Goal: Task Accomplishment & Management: Use online tool/utility

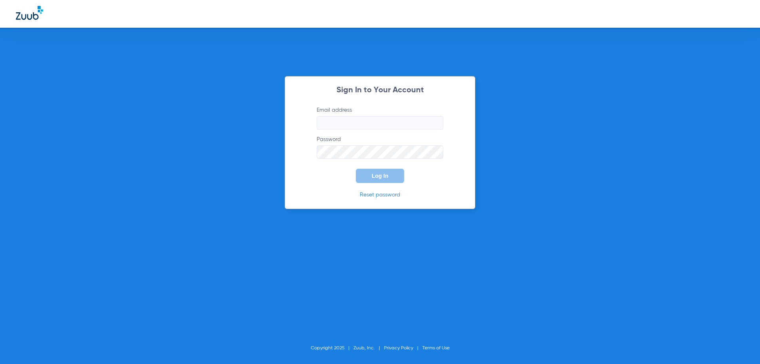
type input "[EMAIL_ADDRESS][DOMAIN_NAME]"
click at [380, 175] on span "Log In" at bounding box center [380, 176] width 17 height 6
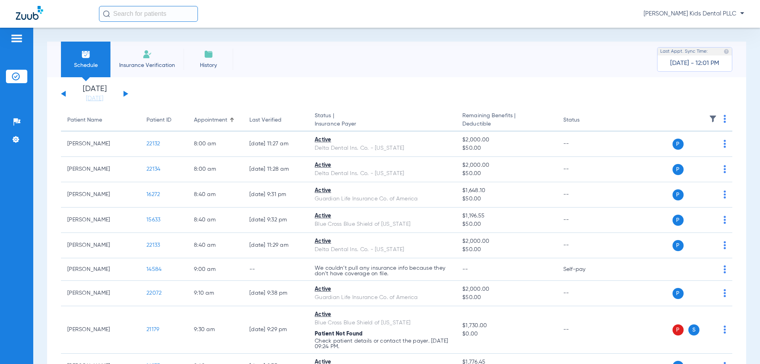
click at [124, 95] on button at bounding box center [125, 94] width 5 height 6
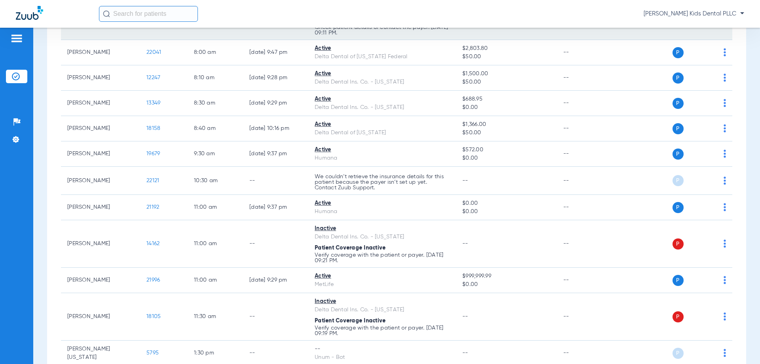
scroll to position [158, 0]
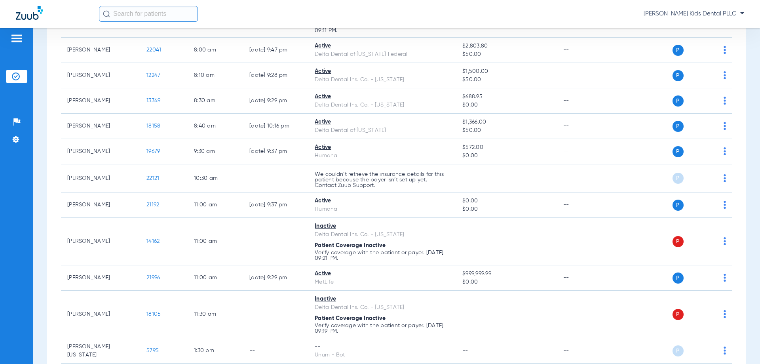
click at [28, 249] on div "Patients Insurance Verification Setup Help Center Settings" at bounding box center [16, 210] width 33 height 364
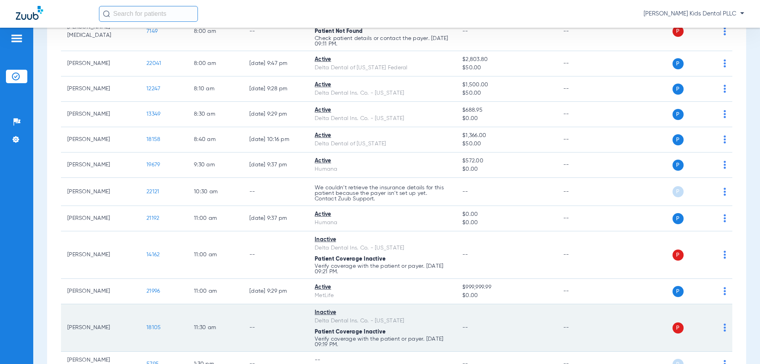
scroll to position [140, 0]
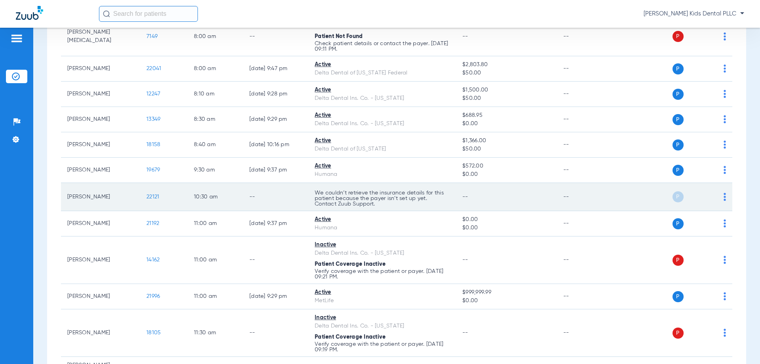
click at [721, 197] on td "P S" at bounding box center [671, 197] width 122 height 28
click at [717, 197] on div "P S" at bounding box center [668, 196] width 116 height 11
click at [723, 197] on img at bounding box center [724, 197] width 2 height 8
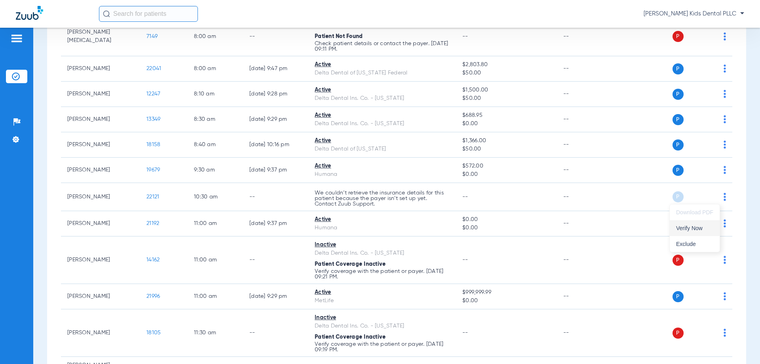
click at [690, 226] on span "Verify Now" at bounding box center [694, 228] width 37 height 6
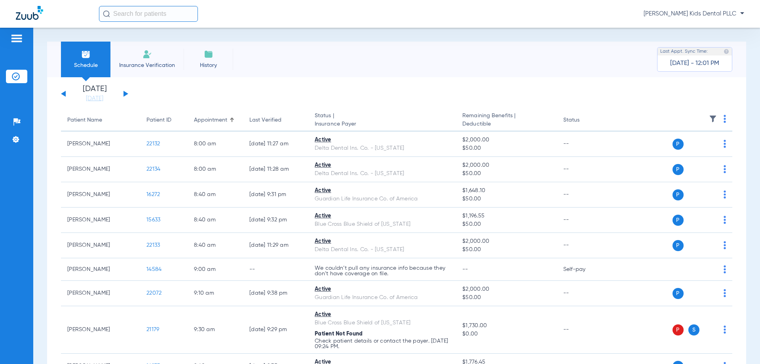
click at [121, 95] on div "Saturday 06-14-2025 Sunday 06-15-2025 Monday 06-16-2025 Tuesday 06-17-2025 Wedn…" at bounding box center [94, 93] width 67 height 17
click at [127, 95] on div "Saturday 06-14-2025 Sunday 06-15-2025 Monday 06-16-2025 Tuesday 06-17-2025 Wedn…" at bounding box center [94, 93] width 67 height 17
click at [127, 95] on button at bounding box center [125, 94] width 5 height 6
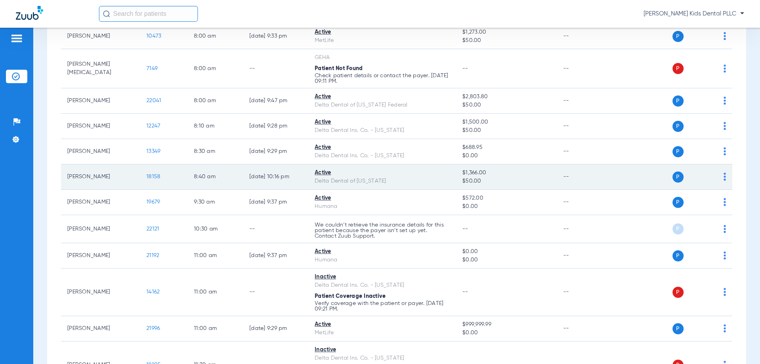
scroll to position [119, 0]
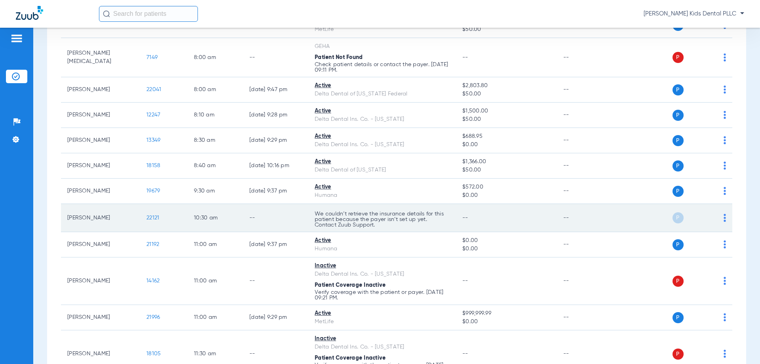
click at [720, 217] on td "P S" at bounding box center [671, 218] width 122 height 28
click at [723, 217] on img at bounding box center [724, 218] width 2 height 8
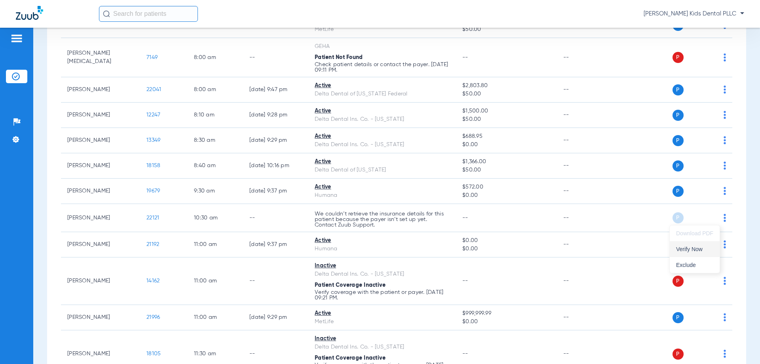
click at [683, 250] on span "Verify Now" at bounding box center [694, 249] width 37 height 6
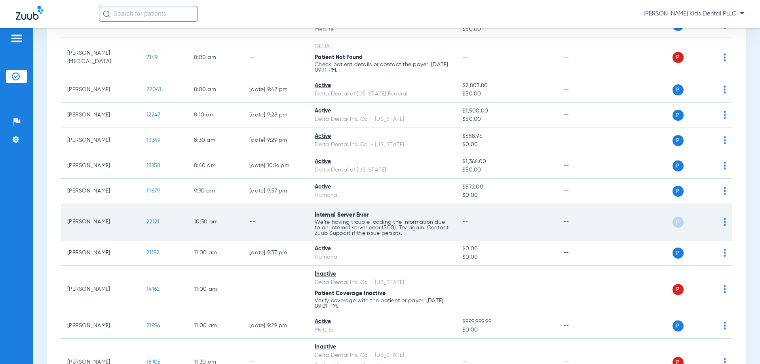
click at [720, 222] on td "P S" at bounding box center [671, 222] width 122 height 36
click at [723, 222] on img at bounding box center [724, 222] width 2 height 8
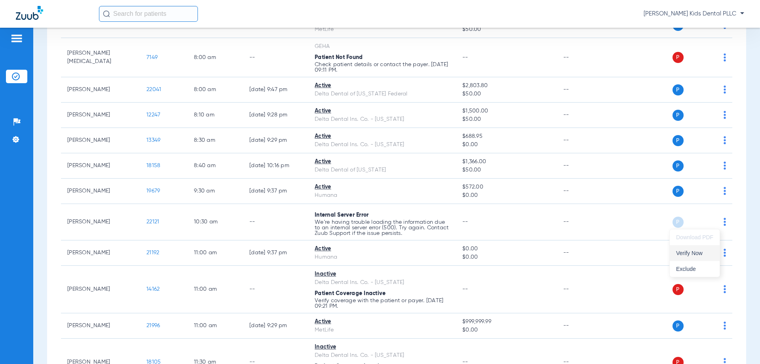
click at [694, 253] on span "Verify Now" at bounding box center [694, 253] width 37 height 6
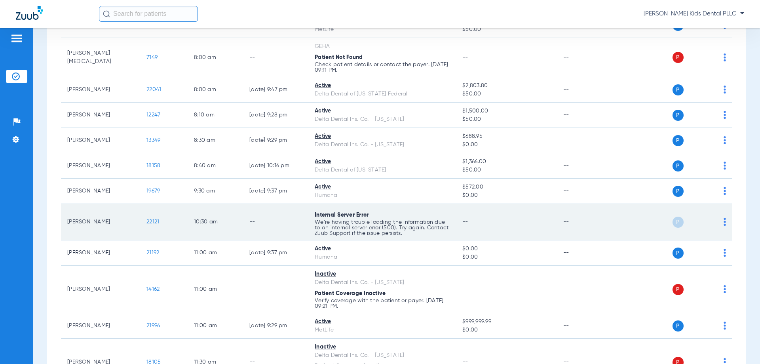
click at [133, 222] on td "[PERSON_NAME]" at bounding box center [100, 222] width 79 height 36
click at [717, 221] on div "P S" at bounding box center [668, 221] width 116 height 11
click at [723, 220] on img at bounding box center [724, 222] width 2 height 8
click at [719, 220] on div at bounding box center [380, 182] width 760 height 364
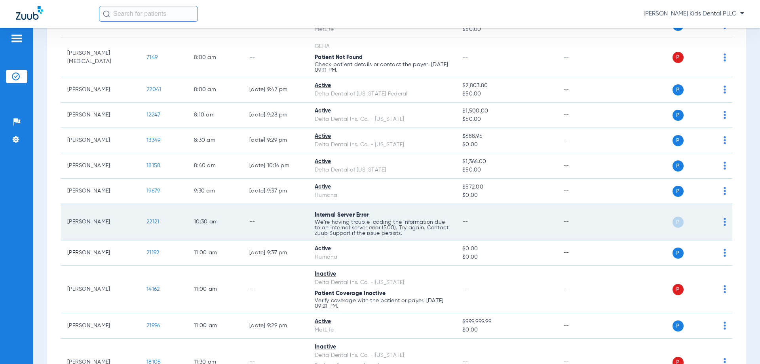
click at [462, 224] on span "--" at bounding box center [465, 222] width 6 height 6
click at [723, 222] on img at bounding box center [724, 222] width 2 height 8
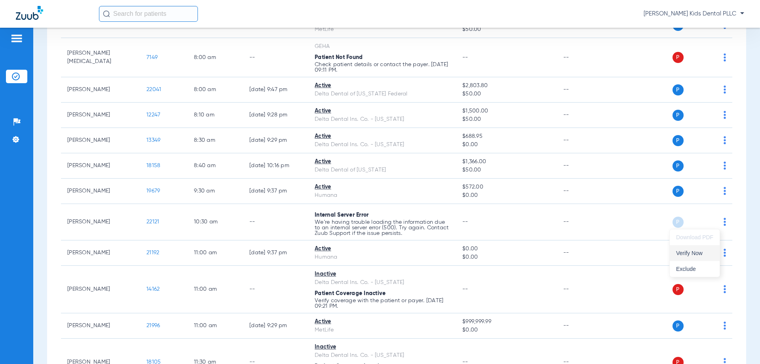
click at [676, 253] on span "Verify Now" at bounding box center [694, 253] width 37 height 6
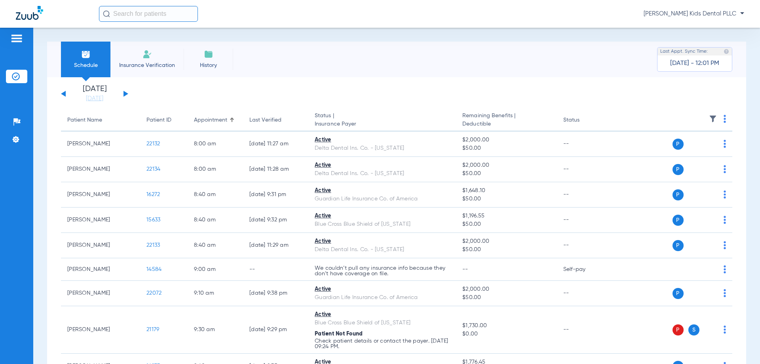
click at [123, 94] on button at bounding box center [125, 94] width 5 height 6
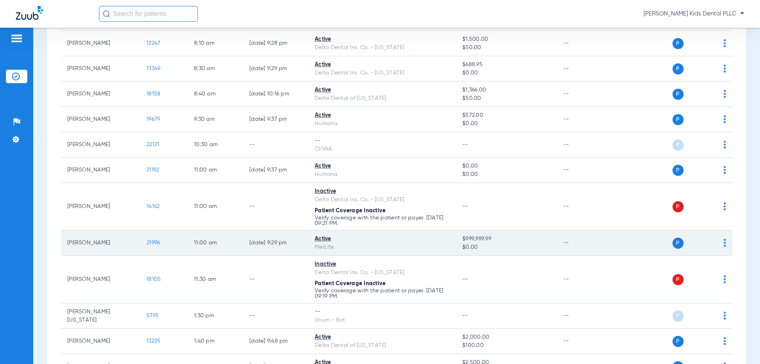
scroll to position [176, 0]
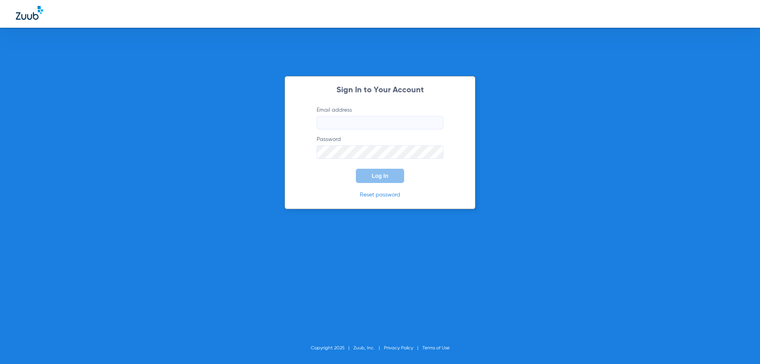
type input "manager@alamokidsdental.com"
click at [381, 175] on span "Log In" at bounding box center [380, 176] width 17 height 6
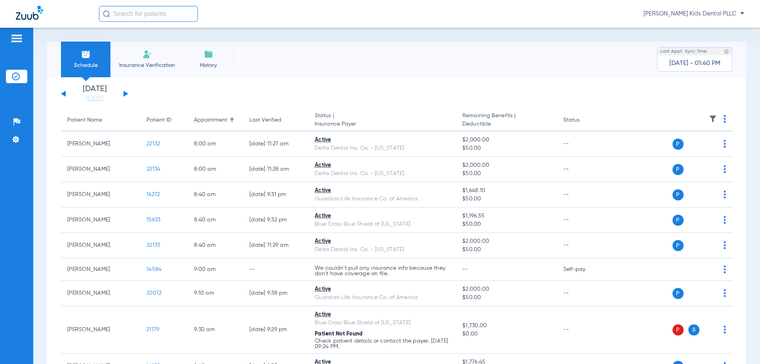
click at [125, 92] on div "Saturday 06-14-2025 Sunday 06-15-2025 Monday 06-16-2025 Tuesday 06-17-2025 Wedn…" at bounding box center [94, 93] width 67 height 17
click at [127, 93] on button at bounding box center [125, 94] width 5 height 6
click at [124, 93] on button at bounding box center [125, 94] width 5 height 6
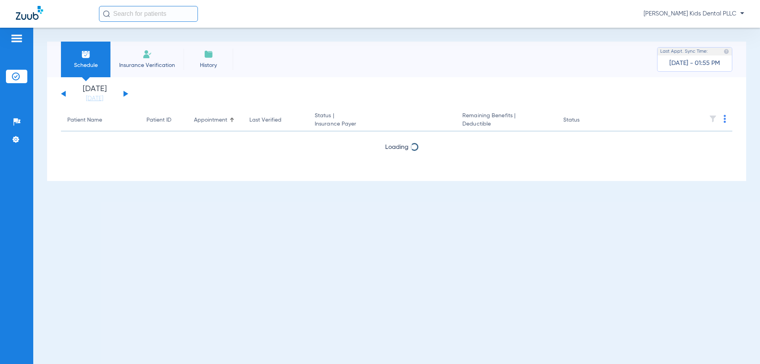
click at [124, 93] on button at bounding box center [125, 94] width 5 height 6
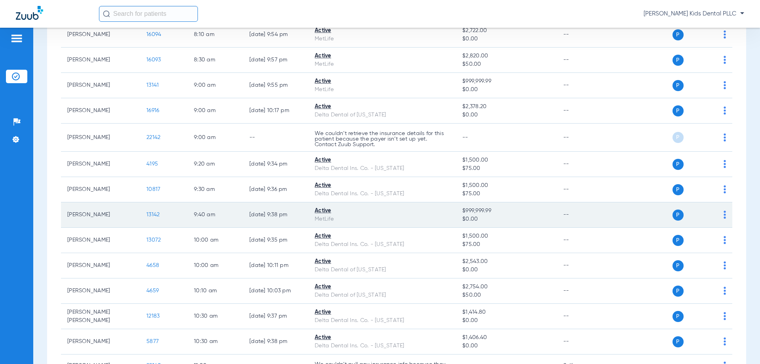
scroll to position [237, 0]
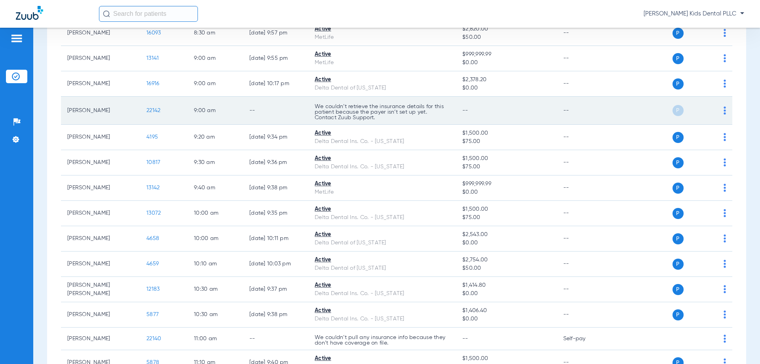
click at [723, 112] on img at bounding box center [724, 110] width 2 height 8
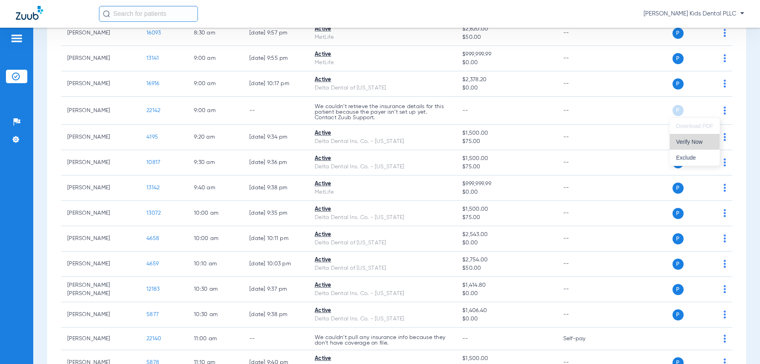
click at [693, 143] on span "Verify Now" at bounding box center [694, 142] width 37 height 6
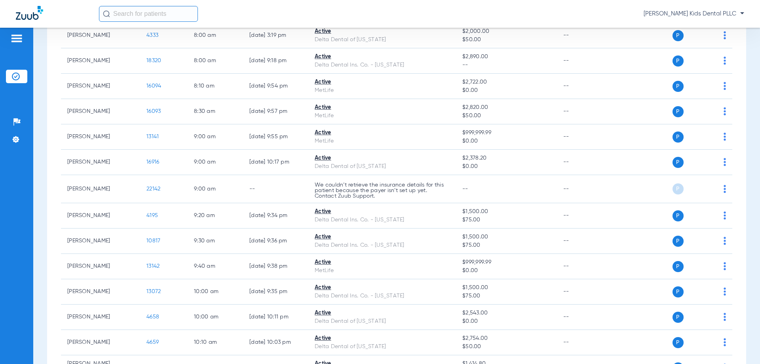
scroll to position [158, 0]
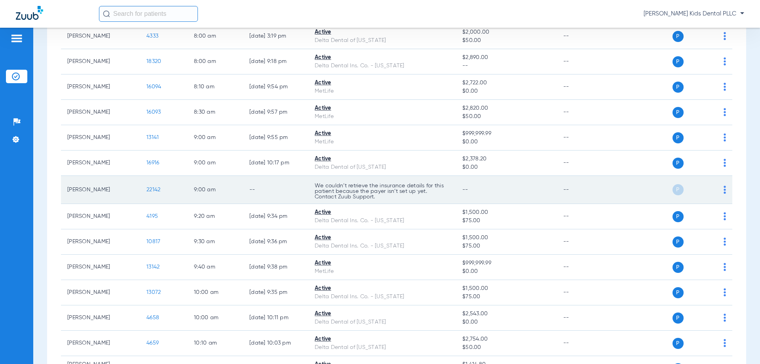
click at [723, 192] on img at bounding box center [724, 190] width 2 height 8
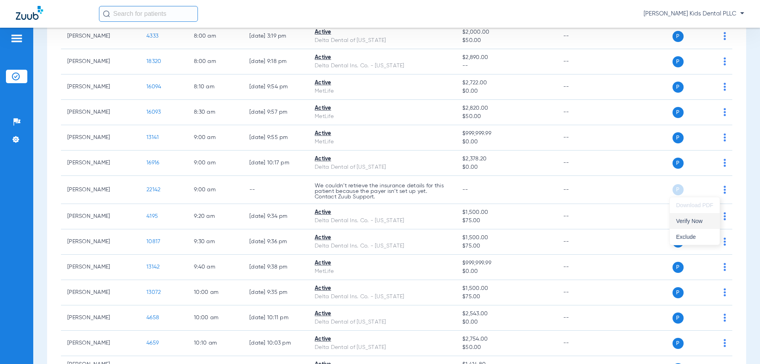
click at [673, 222] on button "Verify Now" at bounding box center [695, 221] width 50 height 16
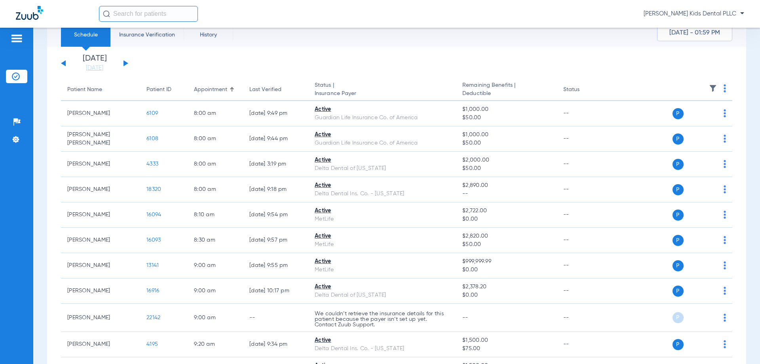
scroll to position [40, 0]
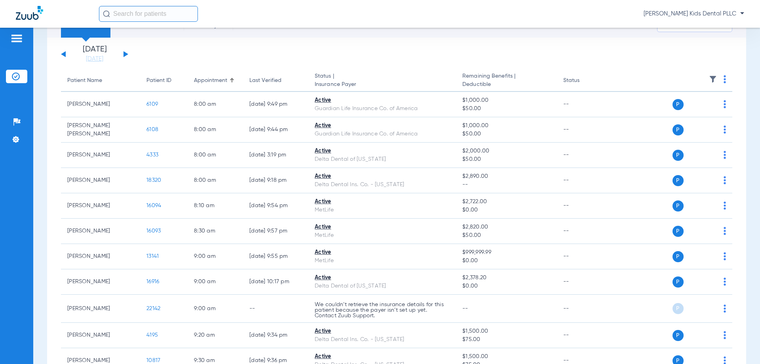
click at [64, 53] on button at bounding box center [63, 54] width 5 height 6
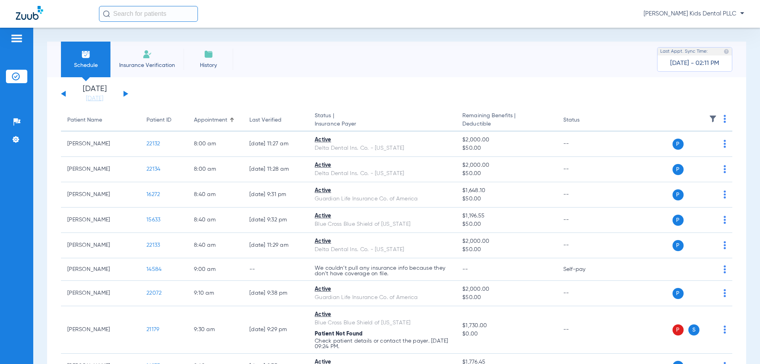
click at [123, 95] on button at bounding box center [125, 94] width 5 height 6
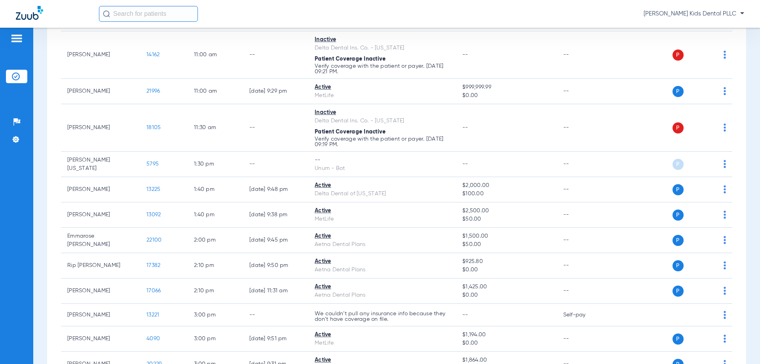
scroll to position [356, 0]
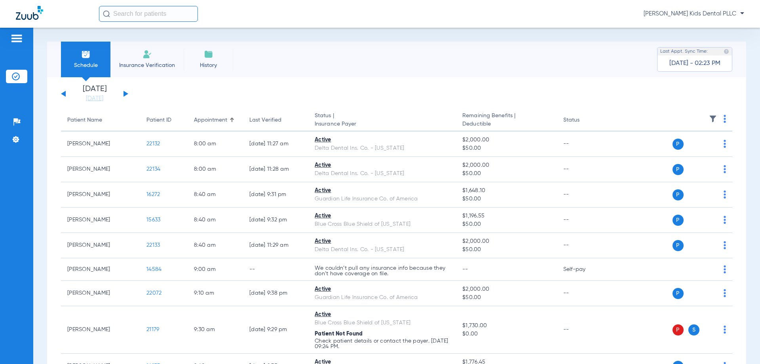
click at [125, 93] on button at bounding box center [125, 94] width 5 height 6
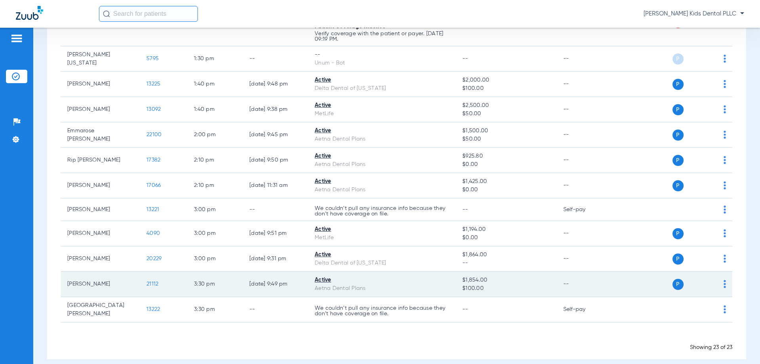
scroll to position [454, 0]
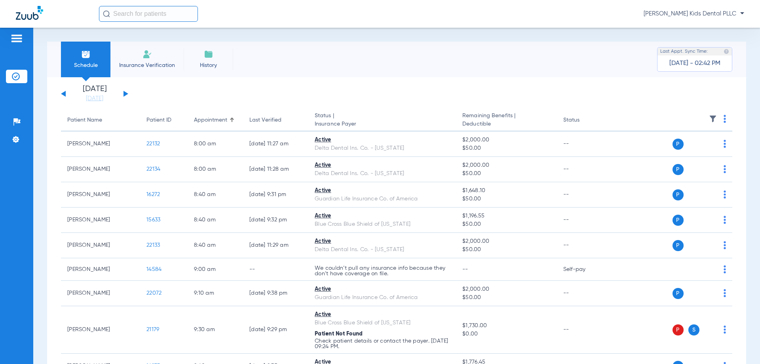
click at [123, 92] on button at bounding box center [125, 94] width 5 height 6
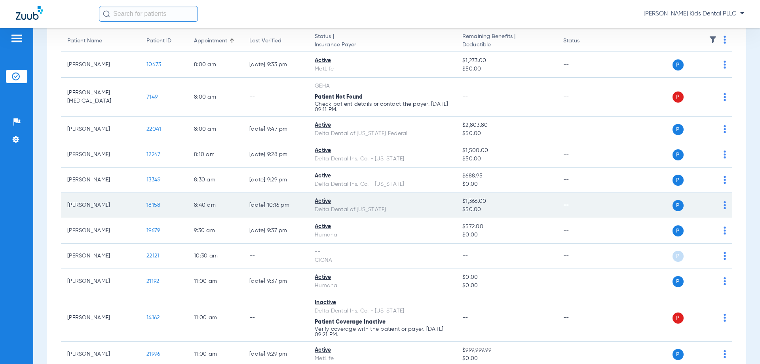
scroll to position [119, 0]
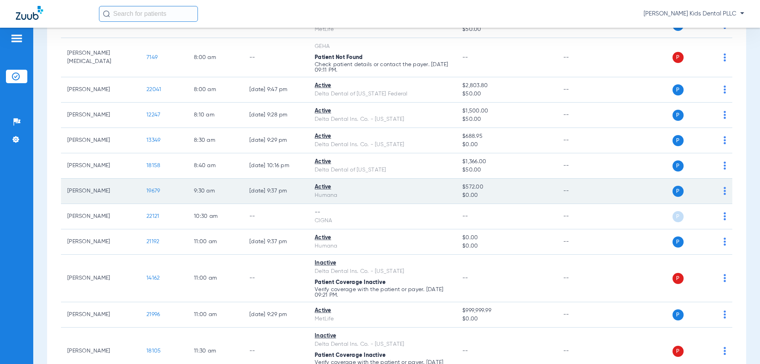
click at [134, 197] on td "[PERSON_NAME]" at bounding box center [100, 190] width 79 height 25
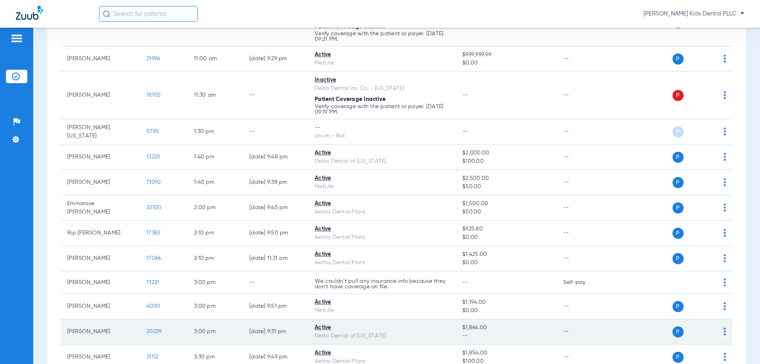
scroll to position [335, 0]
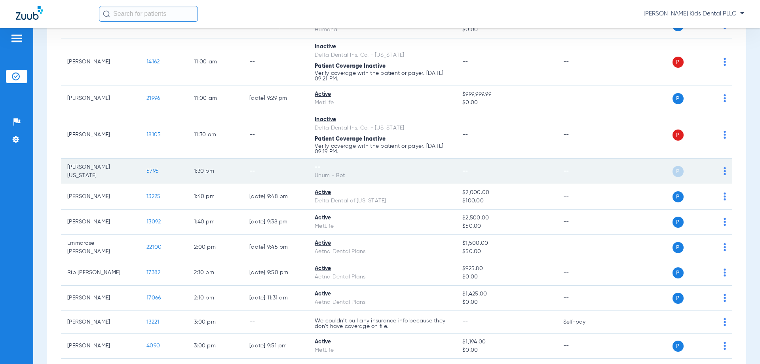
click at [720, 170] on td "P S" at bounding box center [671, 171] width 122 height 25
click at [723, 171] on img at bounding box center [724, 171] width 2 height 8
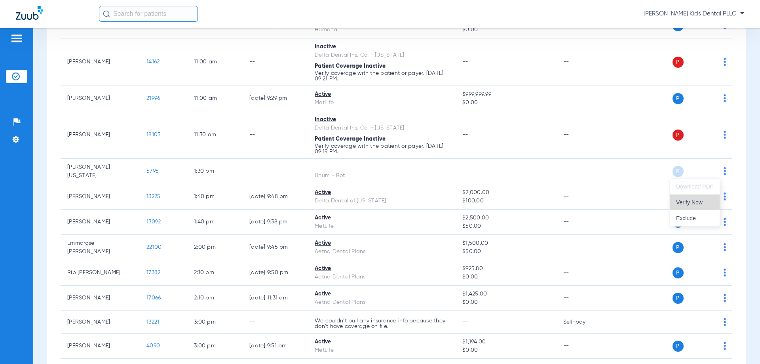
click at [683, 206] on button "Verify Now" at bounding box center [695, 202] width 50 height 16
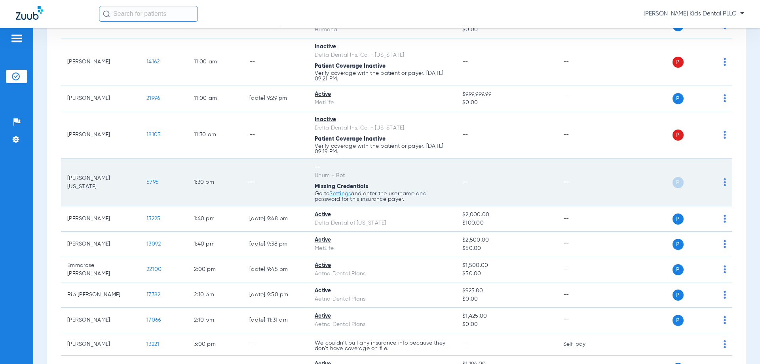
click at [723, 182] on img at bounding box center [724, 182] width 2 height 8
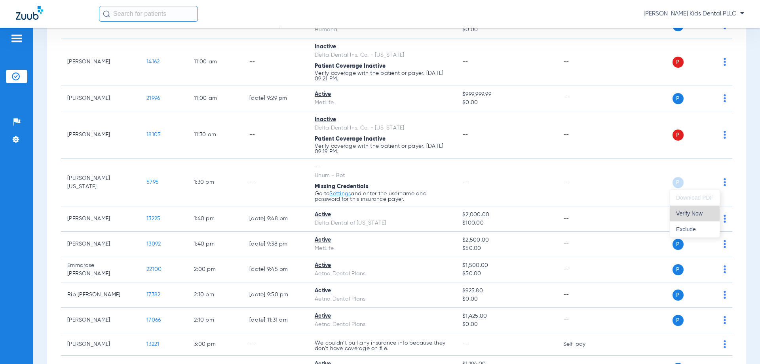
click at [688, 215] on span "Verify Now" at bounding box center [694, 214] width 37 height 6
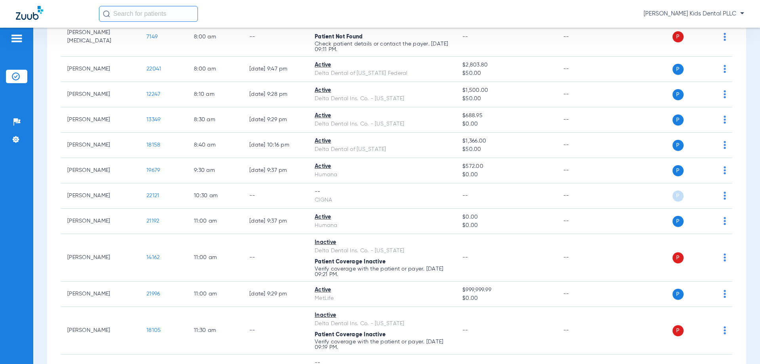
scroll to position [137, 0]
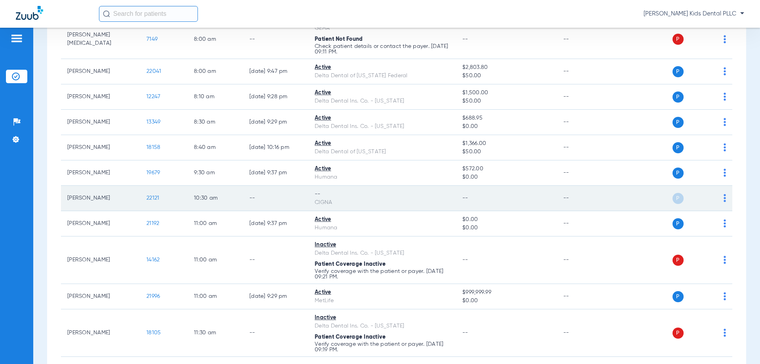
click at [562, 200] on td "--" at bounding box center [583, 198] width 53 height 25
click at [153, 198] on span "22121" at bounding box center [152, 198] width 13 height 6
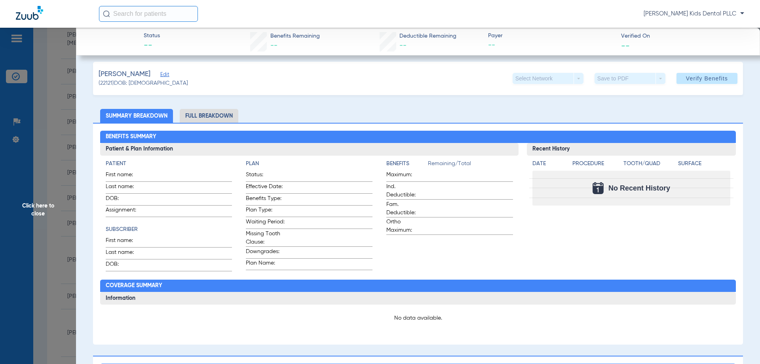
scroll to position [0, 0]
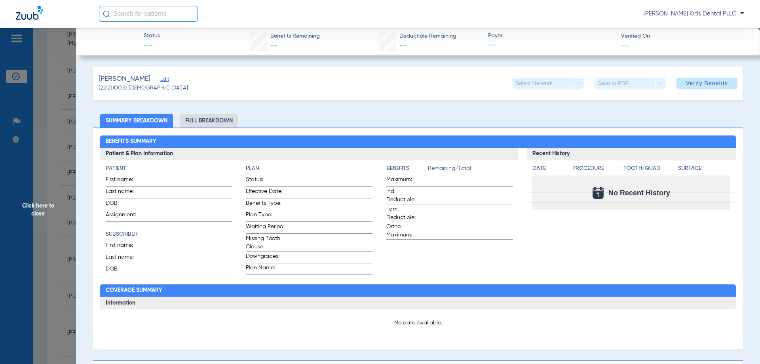
click at [64, 128] on span "Click here to close" at bounding box center [38, 210] width 76 height 364
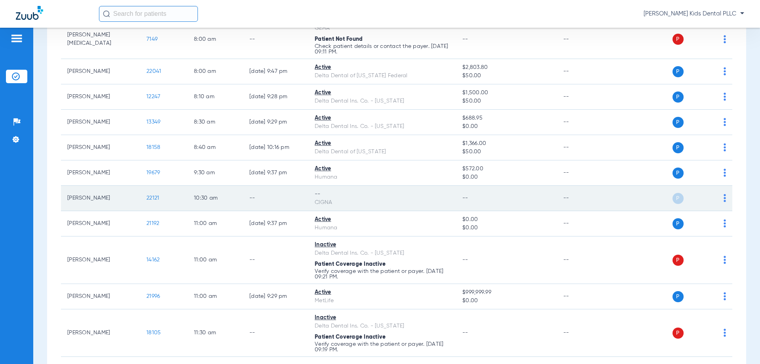
click at [721, 195] on td "P S" at bounding box center [671, 198] width 122 height 25
click at [723, 198] on img at bounding box center [724, 198] width 2 height 8
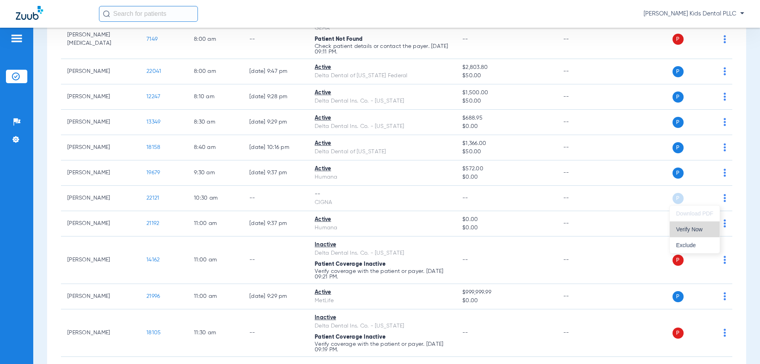
click at [695, 232] on span "Verify Now" at bounding box center [694, 229] width 37 height 6
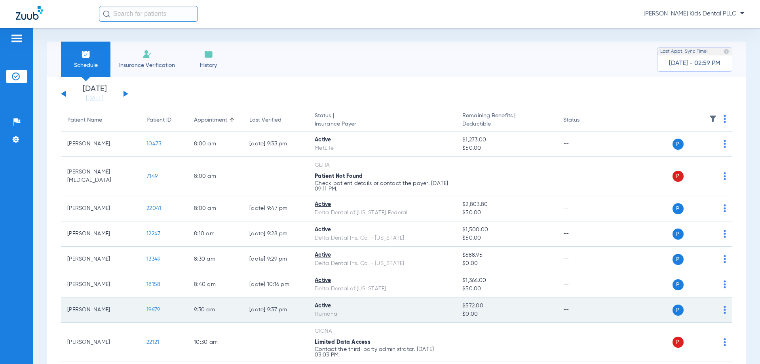
scroll to position [40, 0]
